Goal: Information Seeking & Learning: Check status

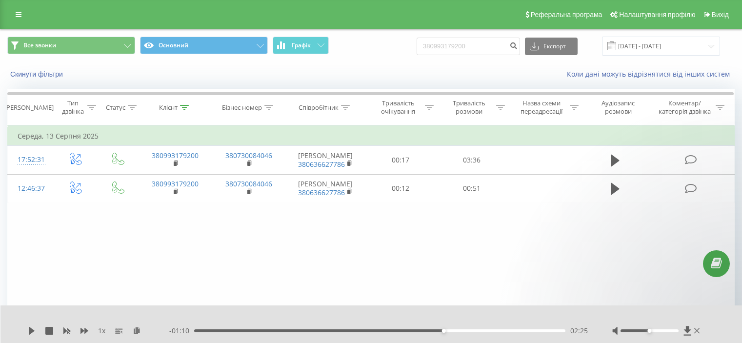
click at [310, 40] on button "Графік" at bounding box center [301, 46] width 56 height 18
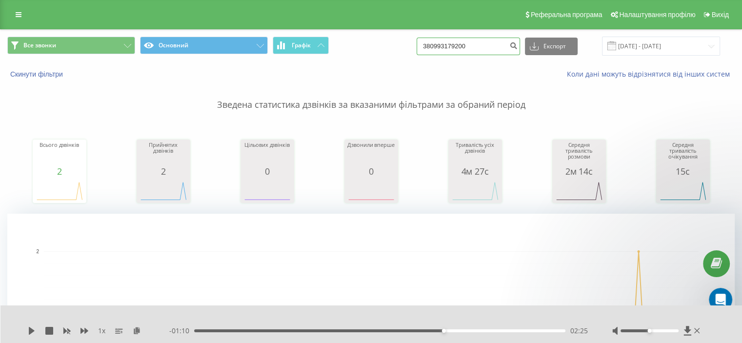
drag, startPoint x: 506, startPoint y: 46, endPoint x: 381, endPoint y: 30, distance: 125.9
click at [381, 30] on div "Все звонки Основний Графік 380993179200 Експорт .csv .xls .xlsx 21.05.2025 - 21…" at bounding box center [370, 46] width 741 height 33
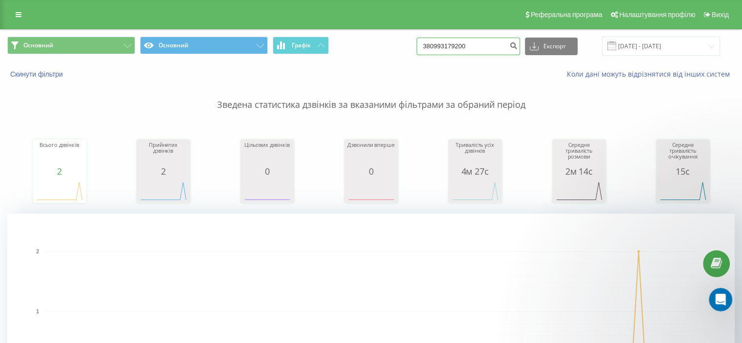
drag, startPoint x: 492, startPoint y: 47, endPoint x: 415, endPoint y: 41, distance: 77.3
click at [415, 41] on div "Основний Основний Графік 380993179200 Експорт .csv .xls .xlsx 21.05.2025 - 21.0…" at bounding box center [370, 46] width 727 height 19
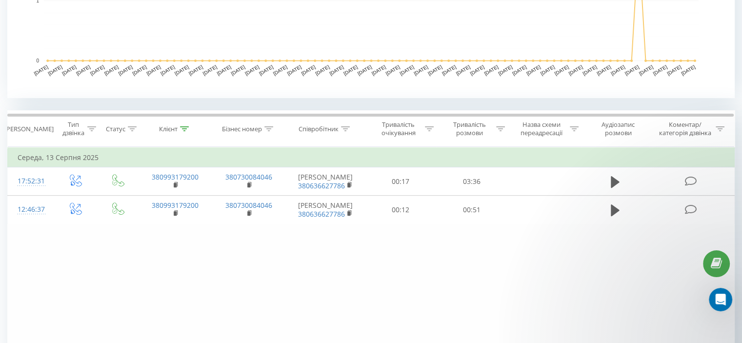
scroll to position [370, 0]
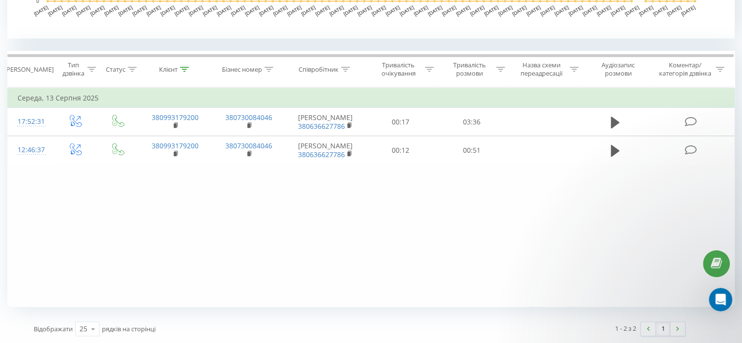
click at [534, 245] on div "Фільтрувати за умовою Дорівнює Введіть значення Скасувати OK Фільтрувати за умо…" at bounding box center [370, 197] width 727 height 220
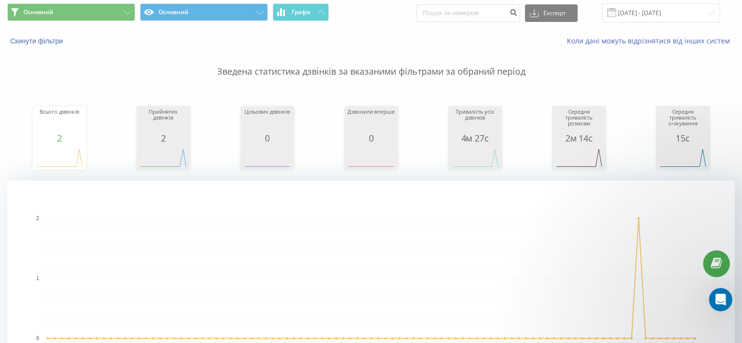
scroll to position [0, 0]
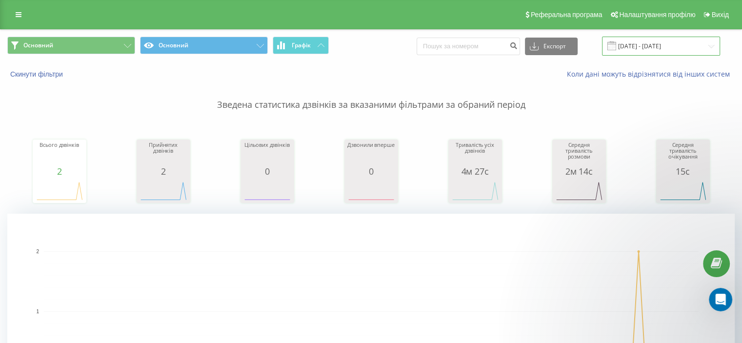
click at [712, 40] on input "21.05.2025 - 21.08.2025" at bounding box center [661, 46] width 118 height 19
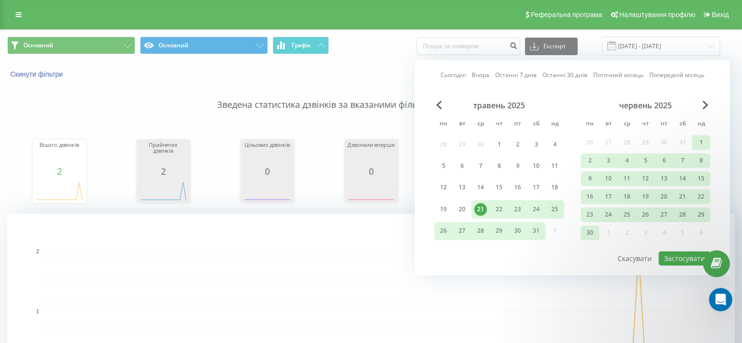
click at [483, 203] on div "21" at bounding box center [480, 209] width 13 height 13
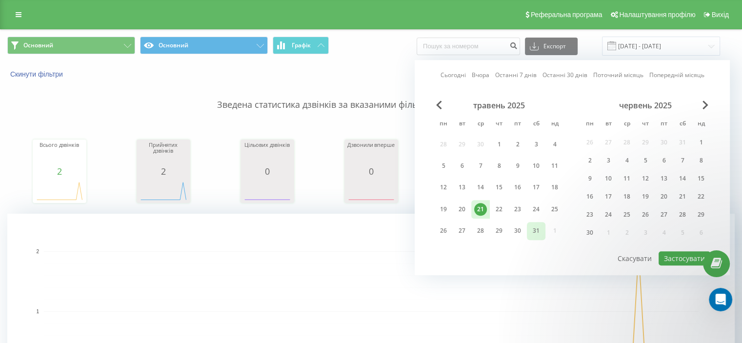
drag, startPoint x: 484, startPoint y: 203, endPoint x: 532, endPoint y: 227, distance: 53.7
click at [534, 227] on div "28 29 30 1 2 3 4 5 6 7 8 9 10 11 12 13 14 15 16 17 18 19 20 21 22 23 24 25 26 2…" at bounding box center [499, 187] width 130 height 105
click at [478, 206] on div "21" at bounding box center [480, 209] width 13 height 13
click at [677, 251] on button "Застосувати" at bounding box center [685, 258] width 52 height 14
type input "21.05.2025 - 21.05.2025"
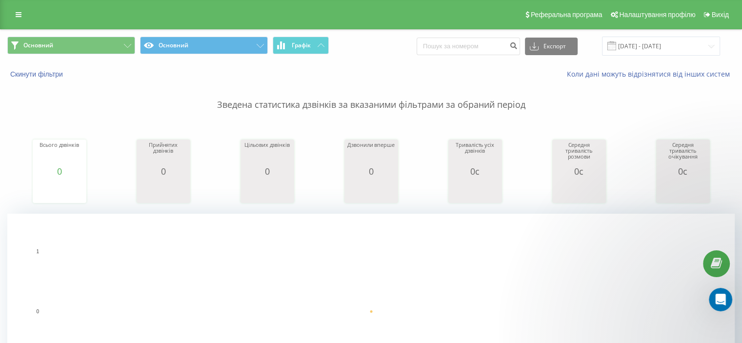
drag, startPoint x: 21, startPoint y: 9, endPoint x: 17, endPoint y: 16, distance: 8.0
click at [21, 9] on link at bounding box center [19, 15] width 18 height 14
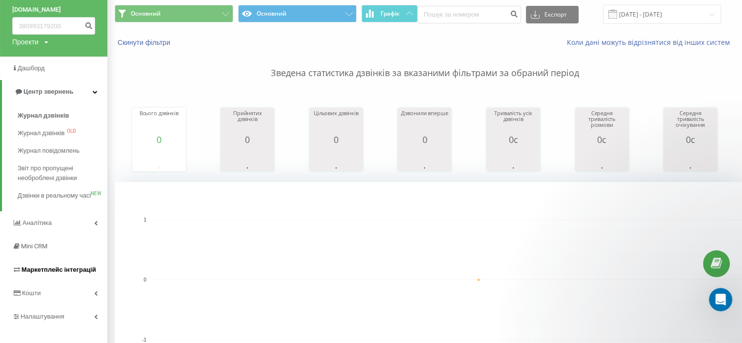
scroll to position [49, 0]
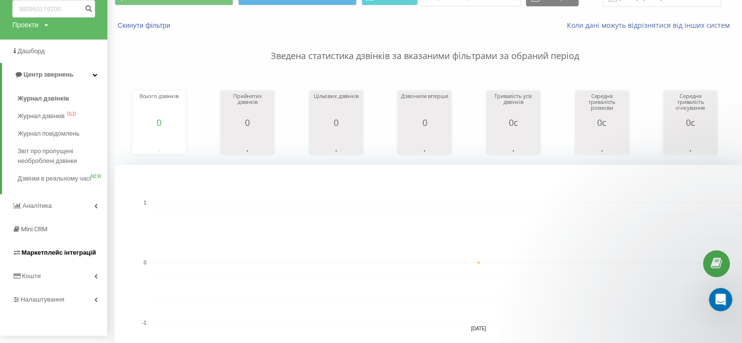
click at [44, 256] on span "Маркетплейс інтеграцій" at bounding box center [58, 252] width 75 height 7
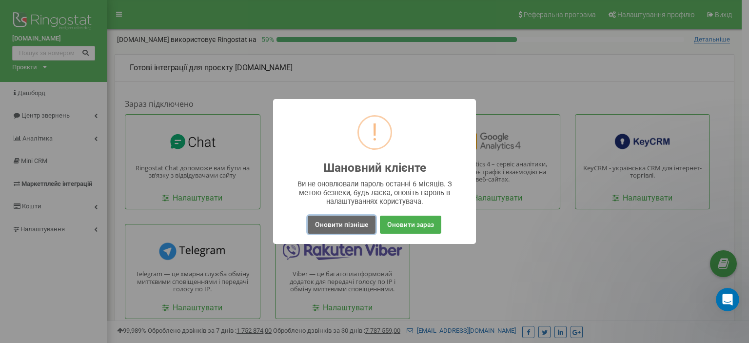
click at [333, 223] on button "Оновити пізніше" at bounding box center [342, 225] width 68 height 18
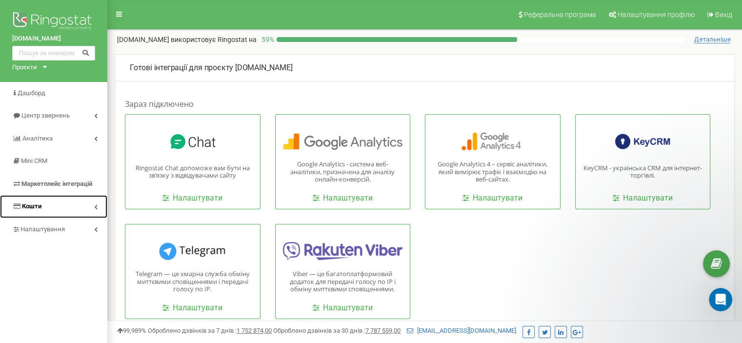
click at [59, 201] on link "Кошти" at bounding box center [53, 206] width 107 height 23
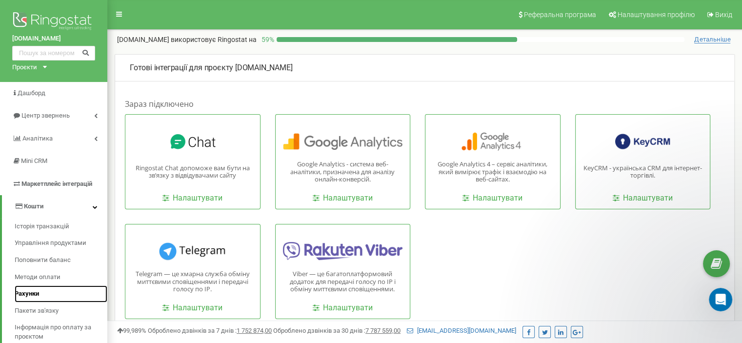
click at [32, 290] on span "Рахунки" at bounding box center [27, 293] width 24 height 9
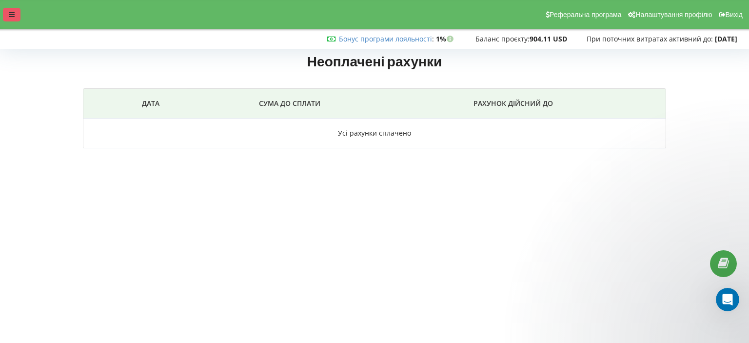
click at [14, 12] on icon at bounding box center [12, 14] width 6 height 7
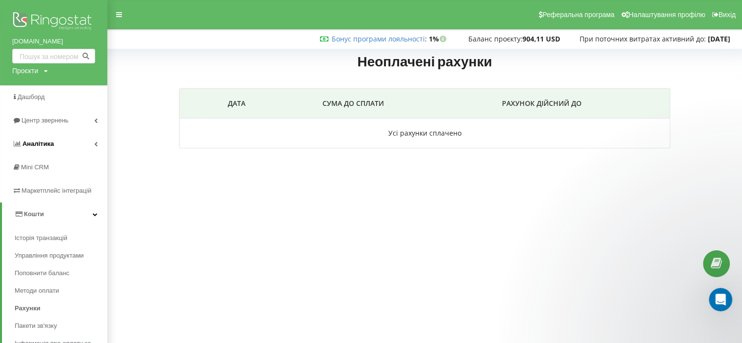
click at [45, 142] on span "Аналiтика" at bounding box center [37, 143] width 31 height 7
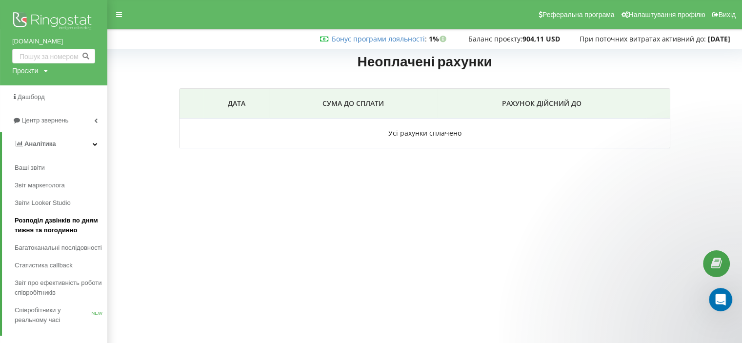
click at [46, 221] on span "Розподіл дзвінків по дням тижня та погодинно" at bounding box center [59, 226] width 88 height 20
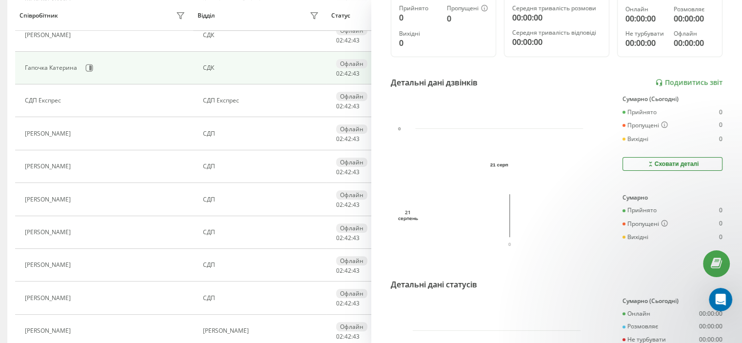
scroll to position [667, 0]
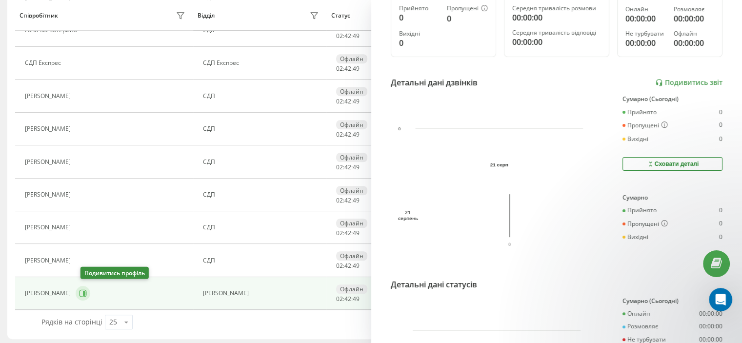
click at [86, 291] on icon at bounding box center [83, 293] width 8 height 8
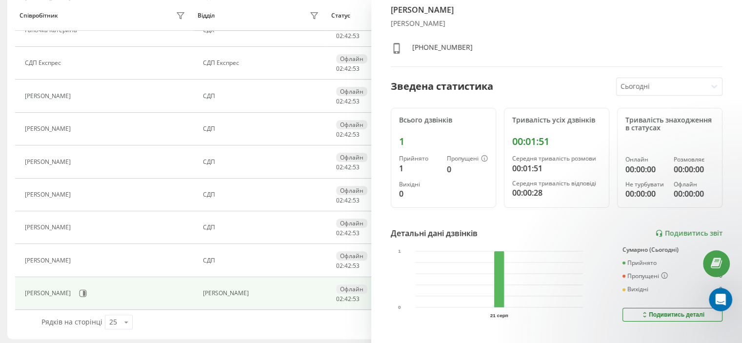
scroll to position [49, 0]
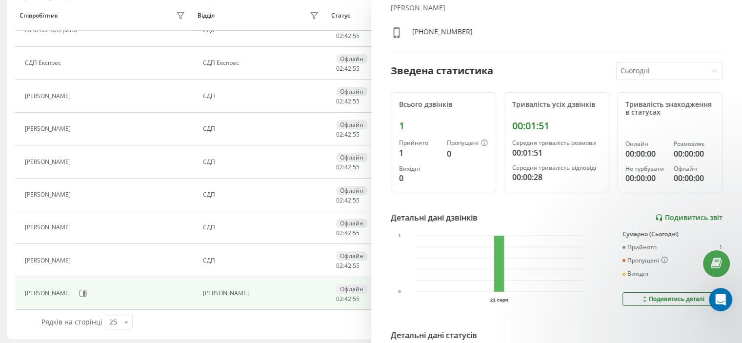
click at [687, 215] on link "Подивитись звіт" at bounding box center [688, 218] width 67 height 8
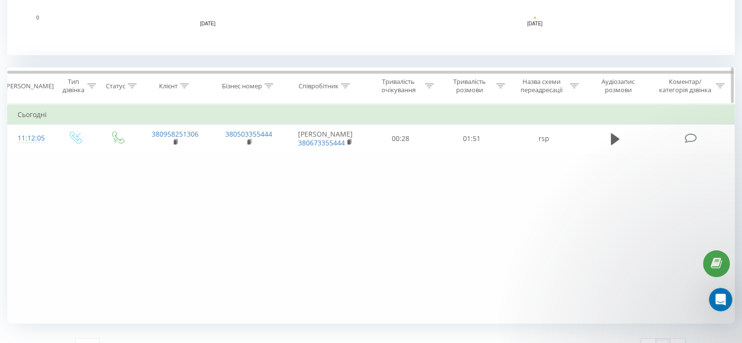
scroll to position [370, 0]
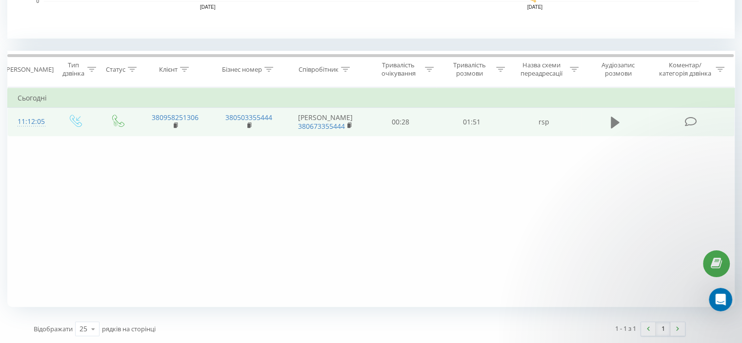
click at [613, 120] on icon at bounding box center [615, 122] width 9 height 12
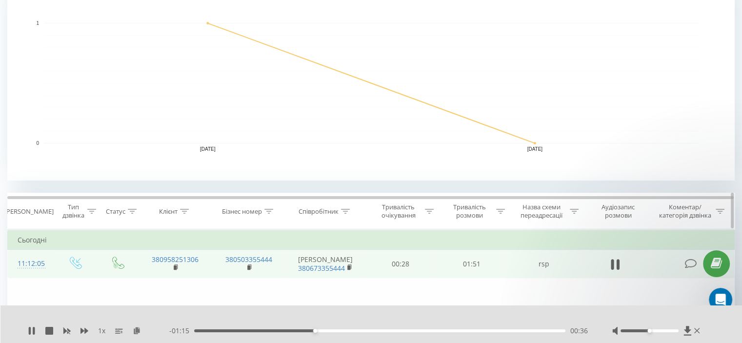
scroll to position [224, 0]
